Goal: Task Accomplishment & Management: Use online tool/utility

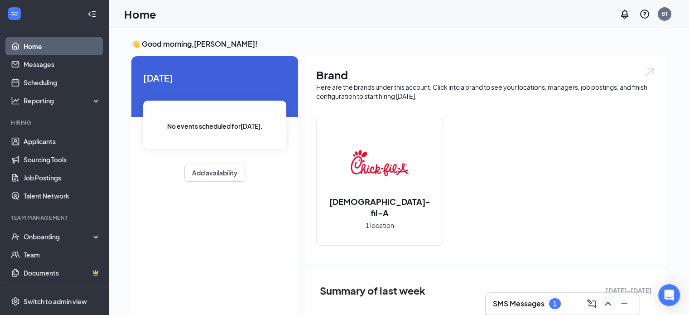
click at [525, 302] on h3 "SMS Messages" at bounding box center [519, 303] width 52 height 10
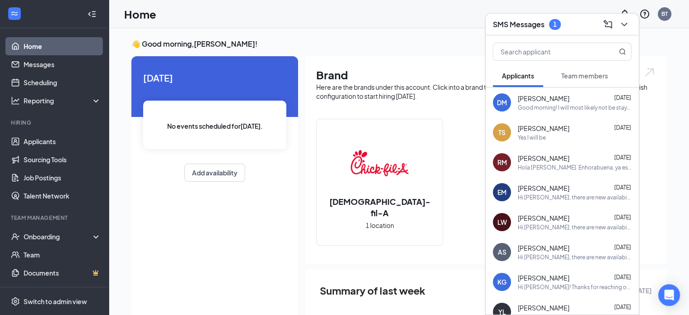
click at [572, 77] on span "Team members" at bounding box center [584, 76] width 47 height 8
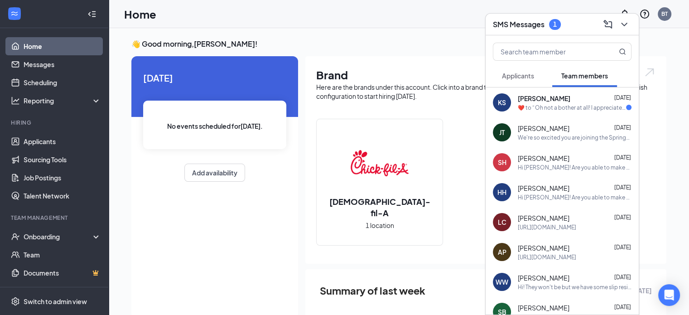
click at [548, 106] on div "​❤️​ to “ Oh not a bother at all! I appreciate you [PERSON_NAME]! So happy you …" at bounding box center [571, 108] width 108 height 8
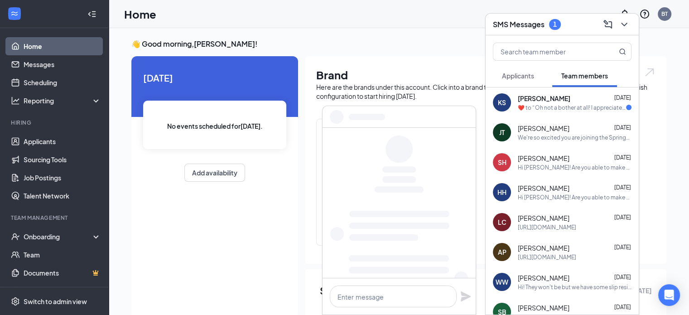
click at [544, 126] on span "[PERSON_NAME]" at bounding box center [543, 128] width 52 height 9
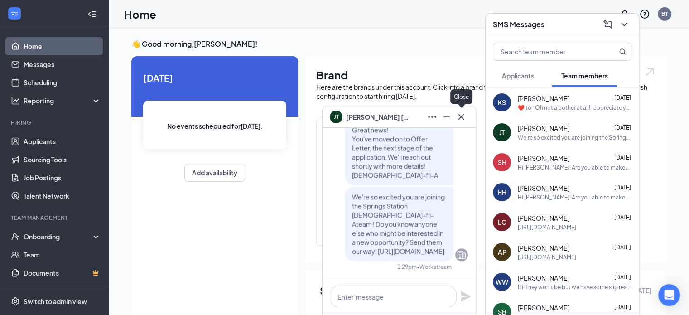
drag, startPoint x: 463, startPoint y: 117, endPoint x: 369, endPoint y: 168, distance: 106.7
click at [463, 117] on icon "Cross" at bounding box center [460, 116] width 11 height 11
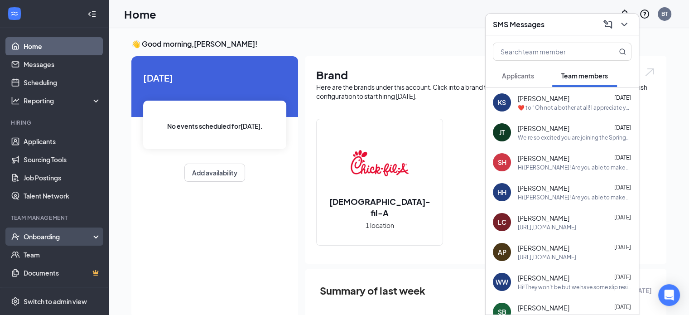
click at [52, 235] on div "Onboarding" at bounding box center [59, 236] width 70 height 9
click at [47, 251] on link "Overview" at bounding box center [62, 254] width 77 height 18
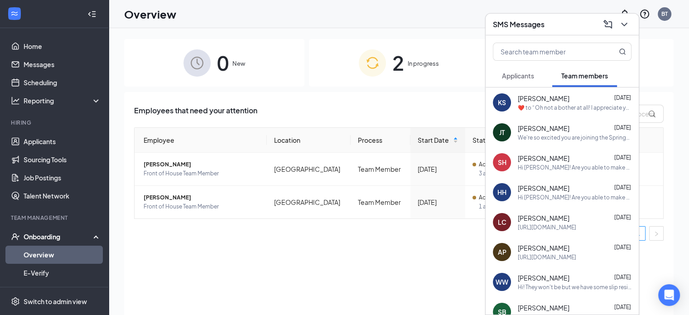
click at [411, 63] on span "In progress" at bounding box center [422, 63] width 31 height 9
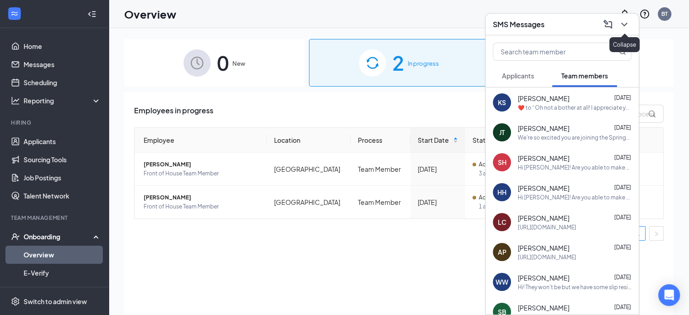
click at [627, 24] on icon "ChevronDown" at bounding box center [623, 24] width 11 height 11
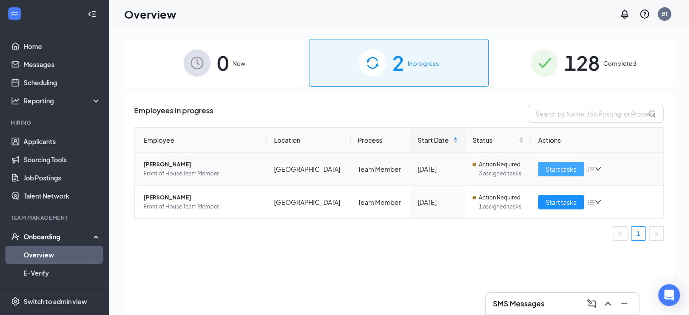
click at [550, 166] on span "Start tasks" at bounding box center [560, 169] width 31 height 10
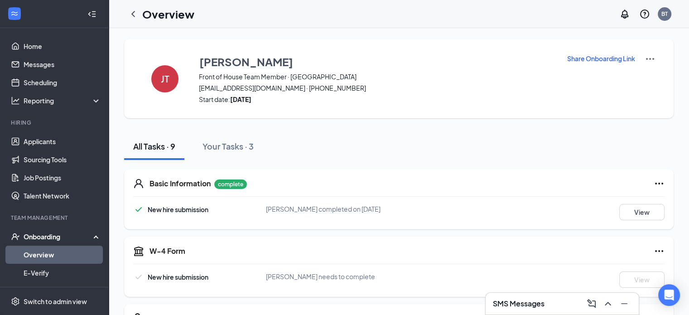
click at [611, 59] on p "Share Onboarding Link" at bounding box center [601, 58] width 68 height 9
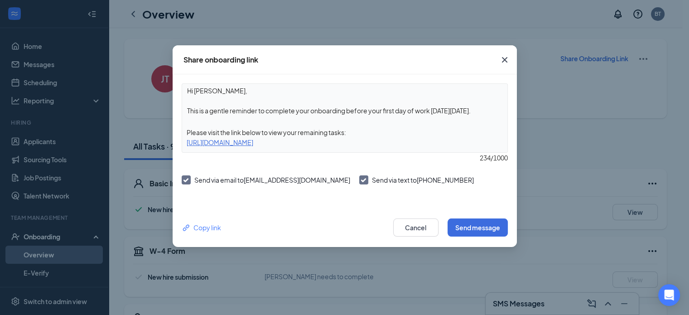
drag, startPoint x: 477, startPoint y: 109, endPoint x: 440, endPoint y: 114, distance: 36.9
click at [440, 114] on textarea "Hi [PERSON_NAME], This is a gentle reminder to complete your onboarding before …" at bounding box center [344, 101] width 325 height 34
type textarea "Hi [PERSON_NAME], This is a gentle reminder to complete your onboarding before …"
click at [481, 227] on button "Send message" at bounding box center [477, 227] width 60 height 18
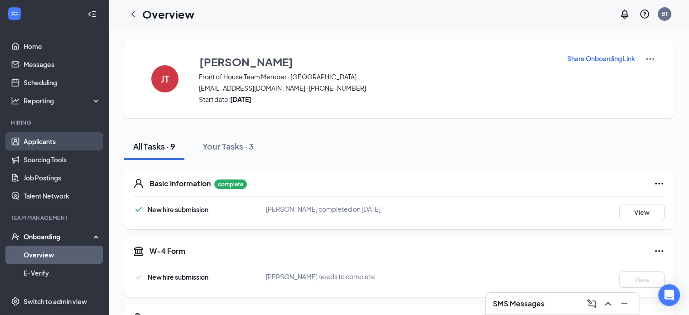
click at [45, 140] on link "Applicants" at bounding box center [62, 141] width 77 height 18
